Goal: Task Accomplishment & Management: Manage account settings

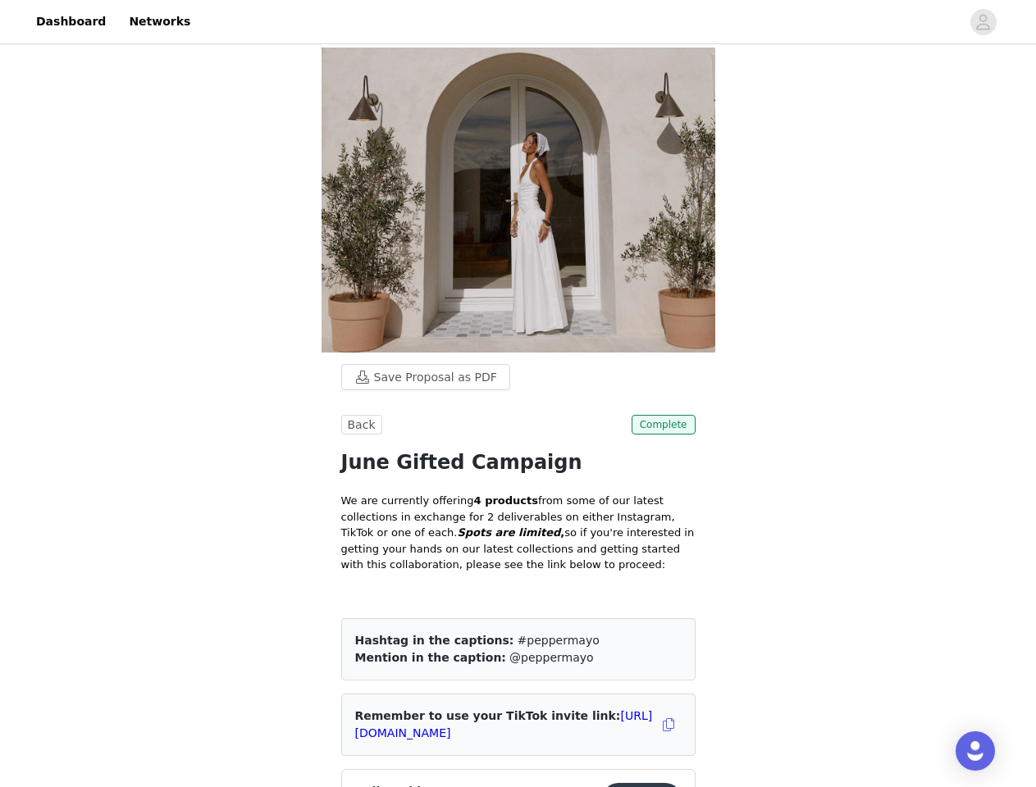
click at [517, 415] on div "Back Complete June Gifted Campaign We are currently offering 4 products from so…" at bounding box center [518, 585] width 354 height 341
click at [517, 22] on div at bounding box center [580, 21] width 760 height 37
click at [983, 22] on icon "avatar" at bounding box center [983, 22] width 16 height 26
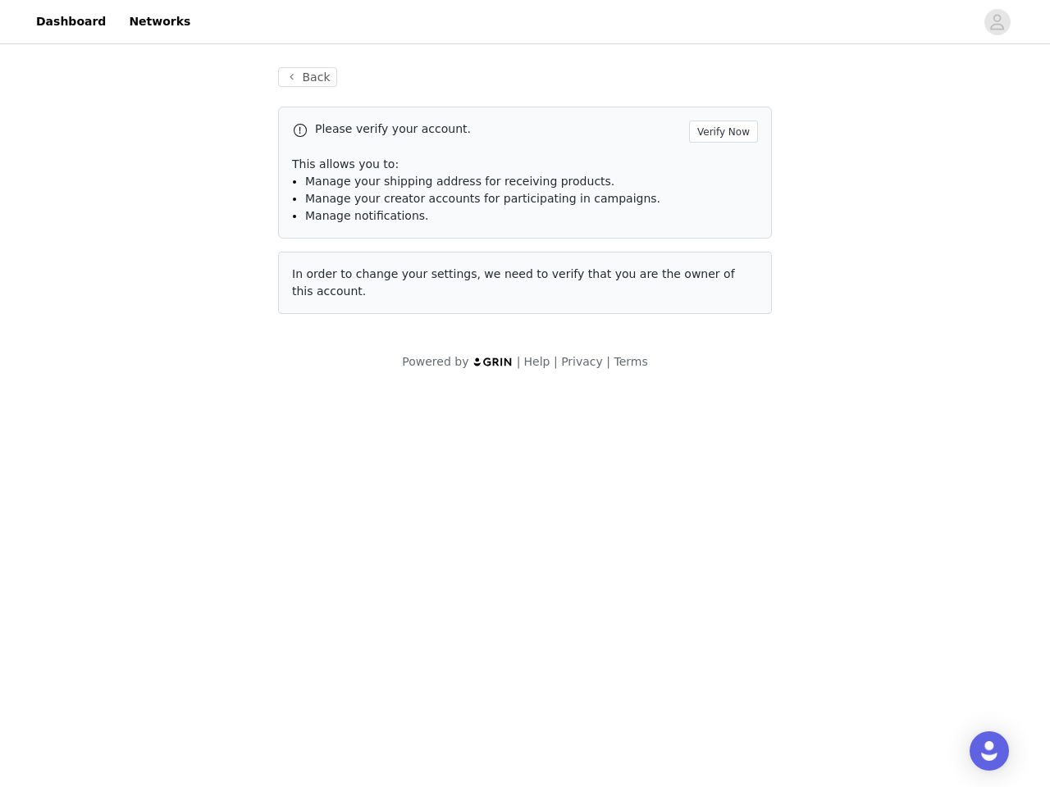
click at [417, 90] on div "Back Please verify your account. Verify Now This allows you to: Manage your shi…" at bounding box center [524, 191] width 533 height 286
click at [359, 138] on div "Please verify your account. Verify Now" at bounding box center [525, 132] width 466 height 22
click at [665, 138] on div "Please verify your account. Verify Now" at bounding box center [525, 132] width 466 height 22
click at [668, 438] on body "Dashboard Networks Back Please verify your account. Verify Now This allows you …" at bounding box center [525, 393] width 1050 height 787
click at [518, 535] on body "Dashboard Networks Back Please verify your account. Verify Now This allows you …" at bounding box center [525, 393] width 1050 height 787
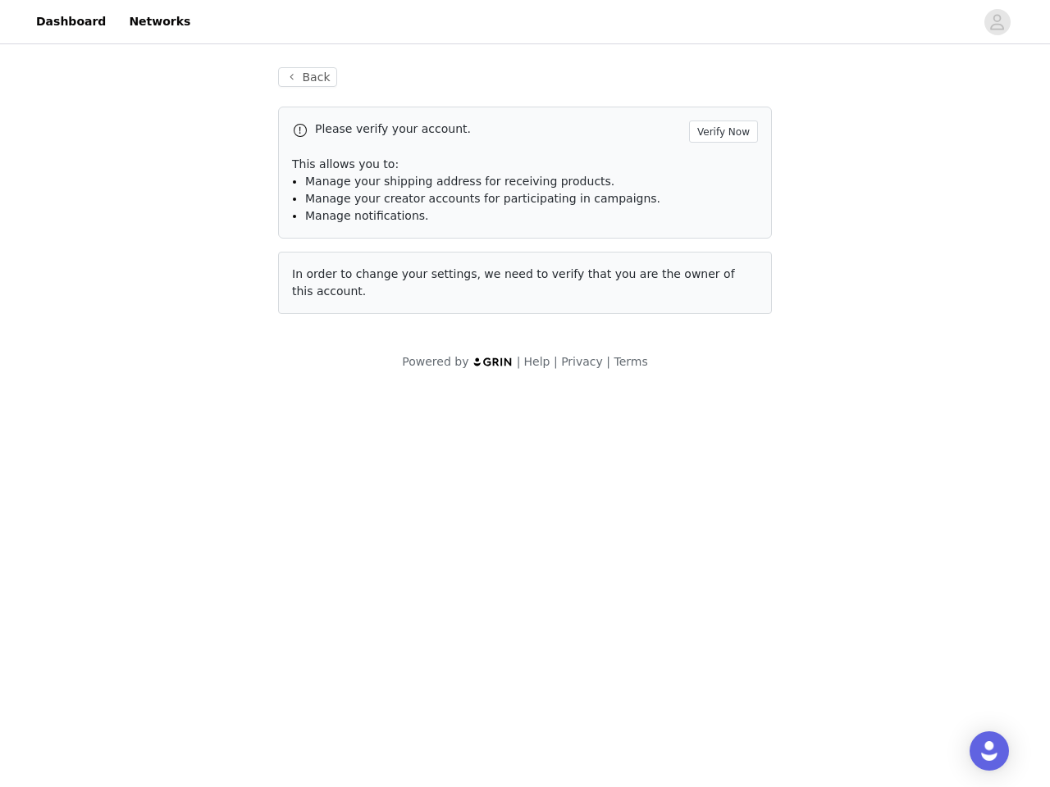
click at [645, 513] on body "Dashboard Networks Back Please verify your account. Verify Now This allows you …" at bounding box center [525, 393] width 1050 height 787
click at [665, 633] on body "Dashboard Networks Back Please verify your account. Verify Now This allows you …" at bounding box center [525, 393] width 1050 height 787
